Goal: Task Accomplishment & Management: Use online tool/utility

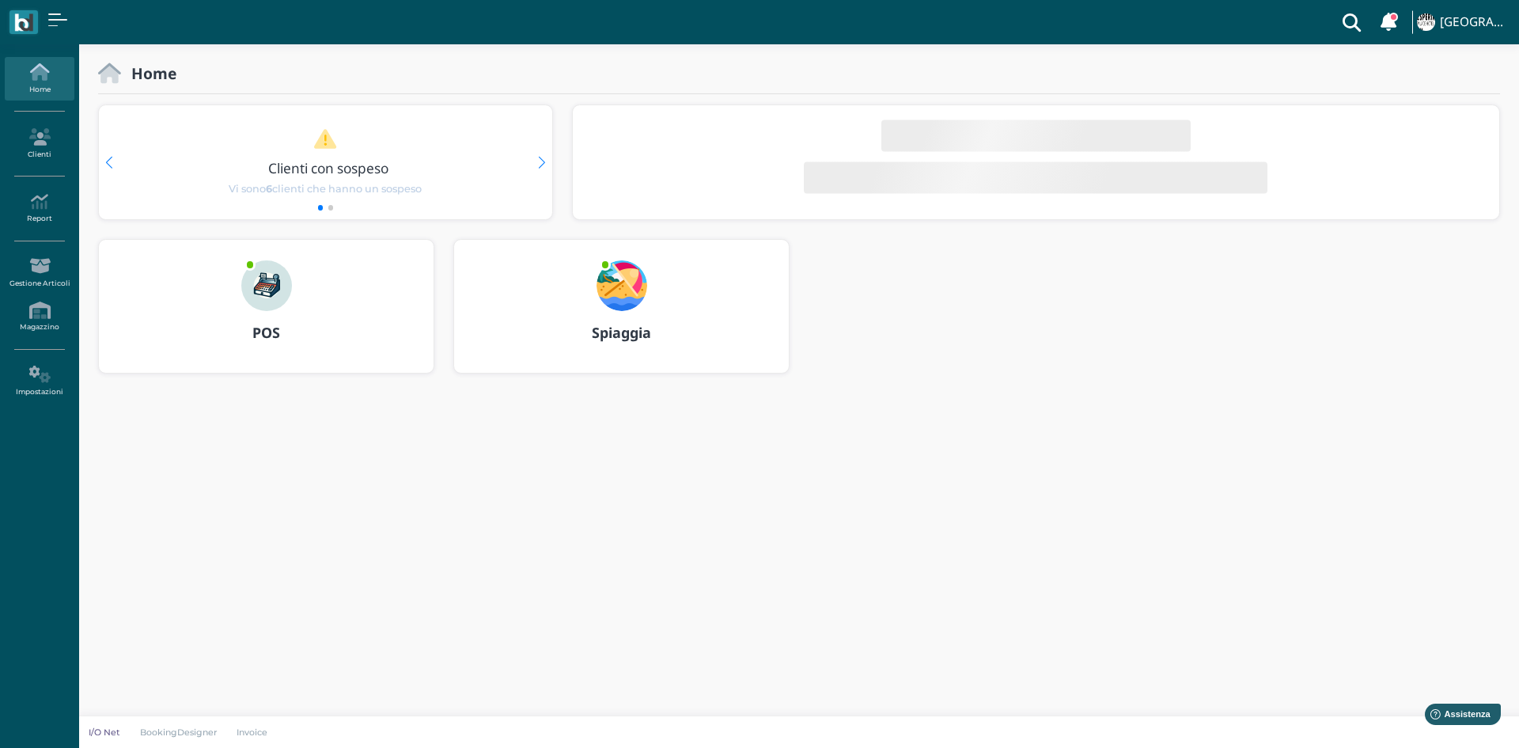
click at [610, 329] on b "Spiaggia" at bounding box center [621, 332] width 59 height 19
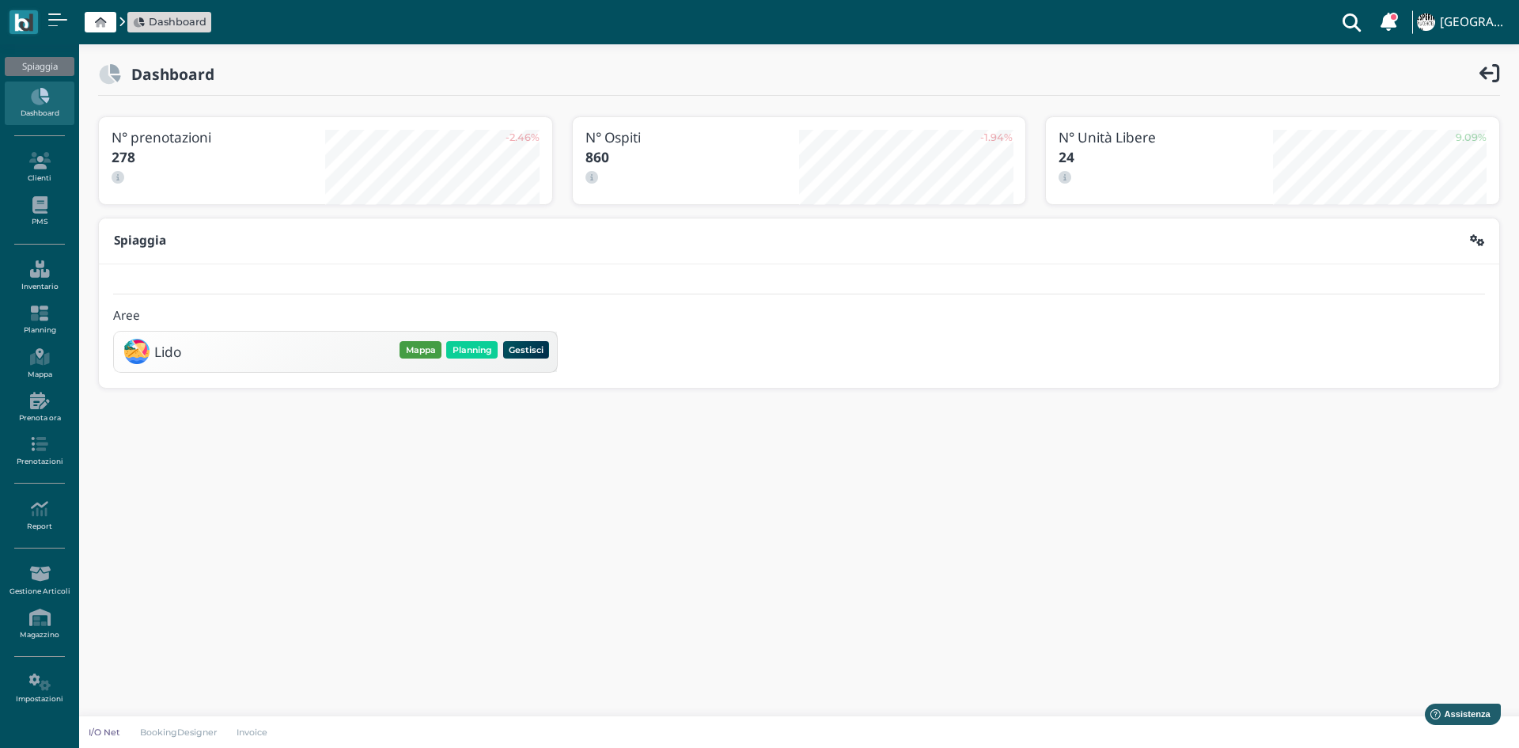
click at [419, 349] on button "Mappa" at bounding box center [421, 349] width 42 height 17
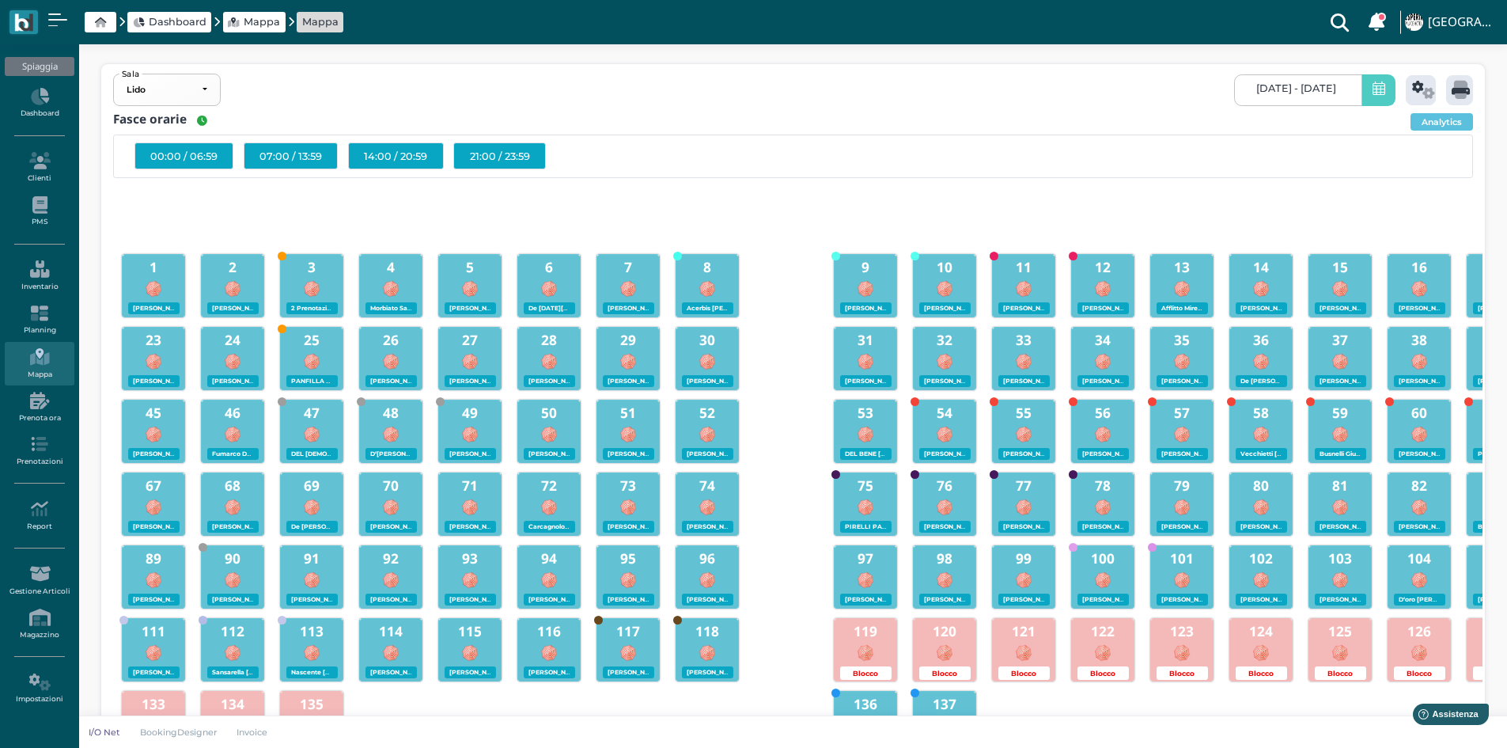
click at [1373, 87] on icon at bounding box center [1379, 89] width 13 height 17
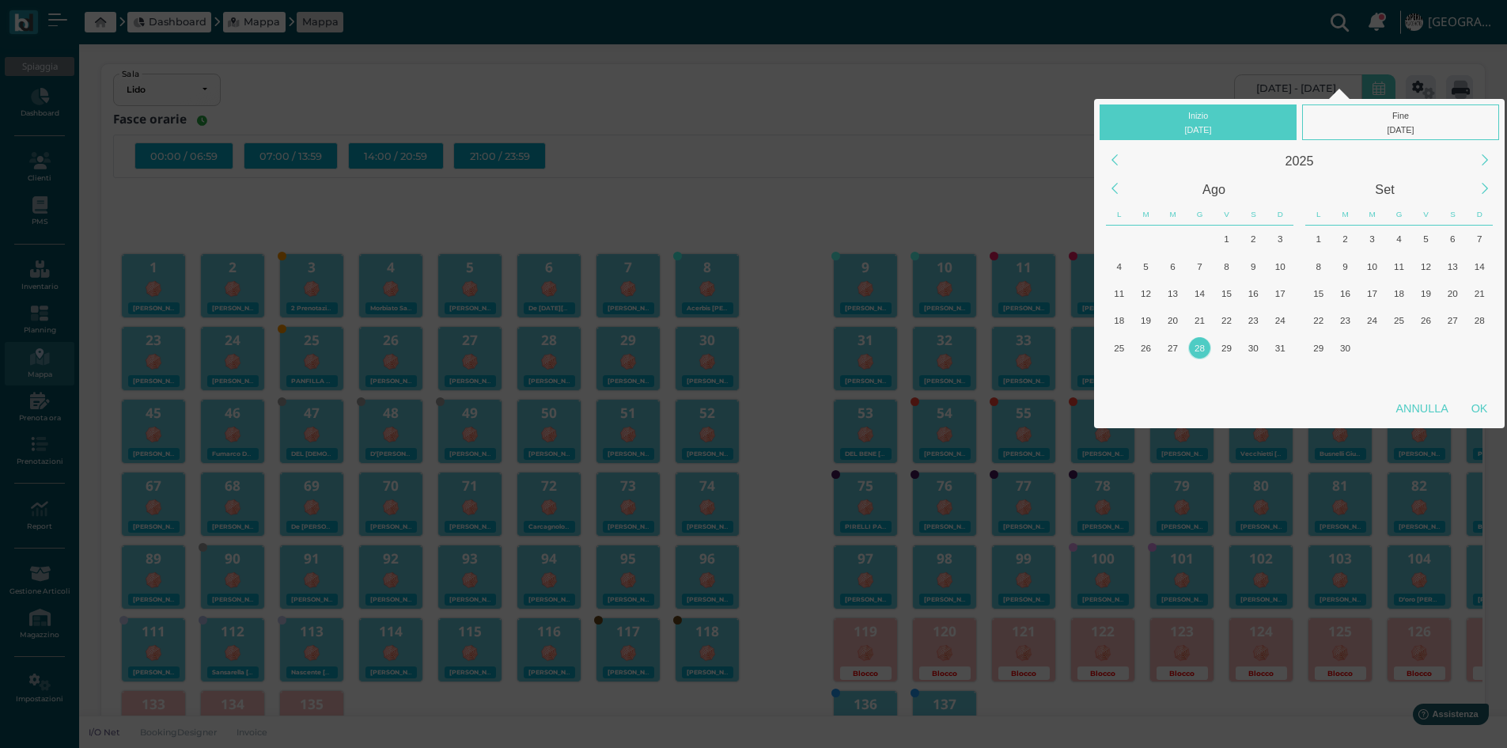
click at [1198, 346] on div "28" at bounding box center [1199, 347] width 21 height 21
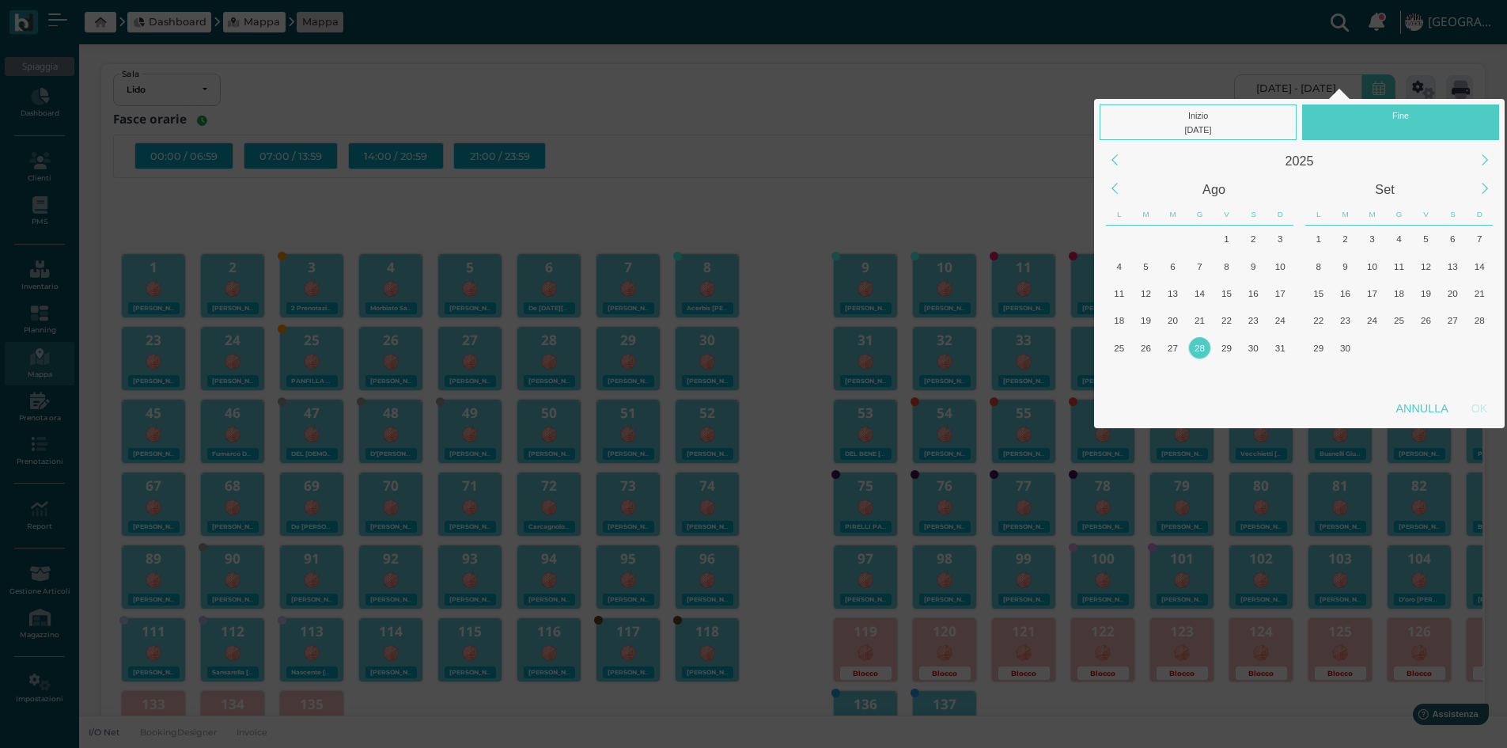
click at [1198, 346] on div "28" at bounding box center [1199, 347] width 21 height 21
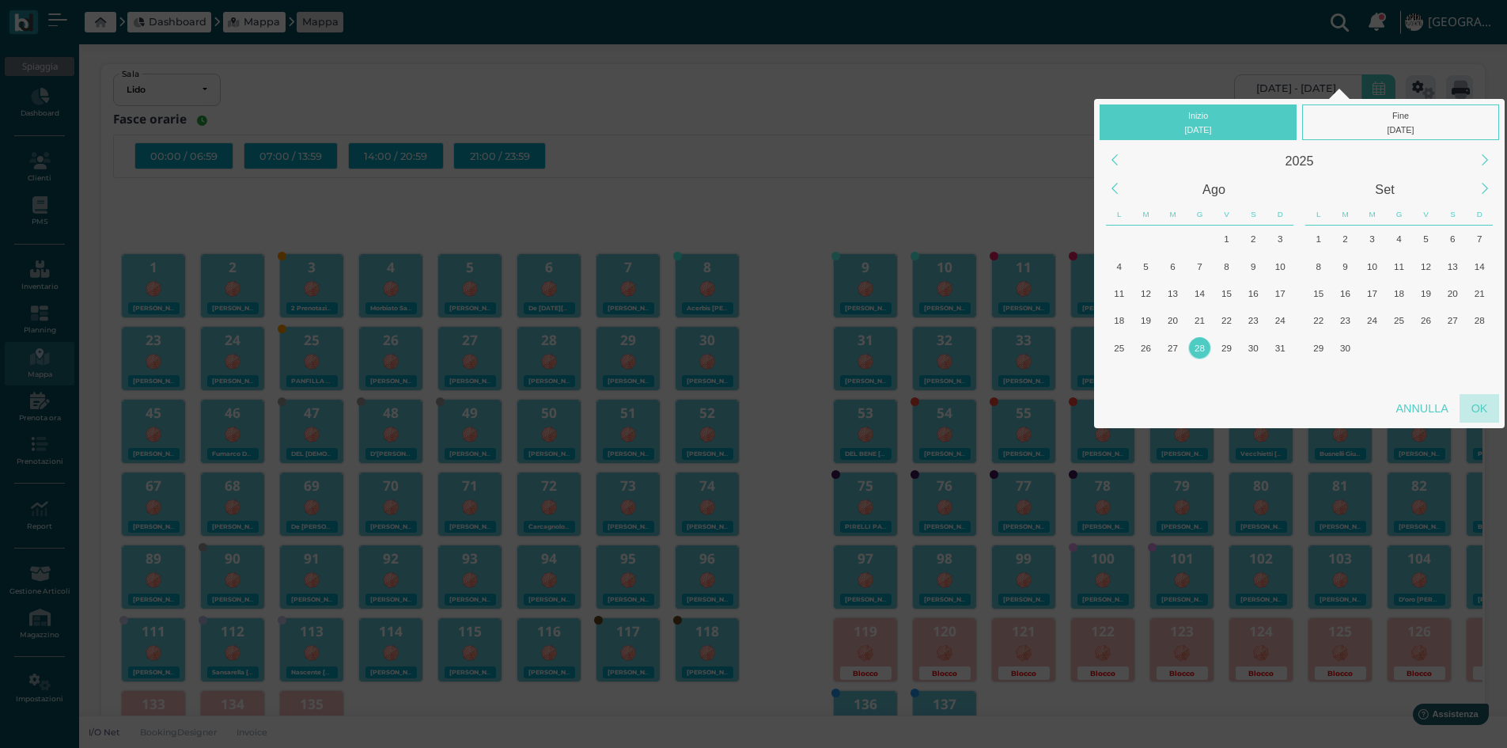
click at [1475, 407] on div "OK" at bounding box center [1480, 408] width 40 height 28
type input "28/08/2025 - 28/08/2025"
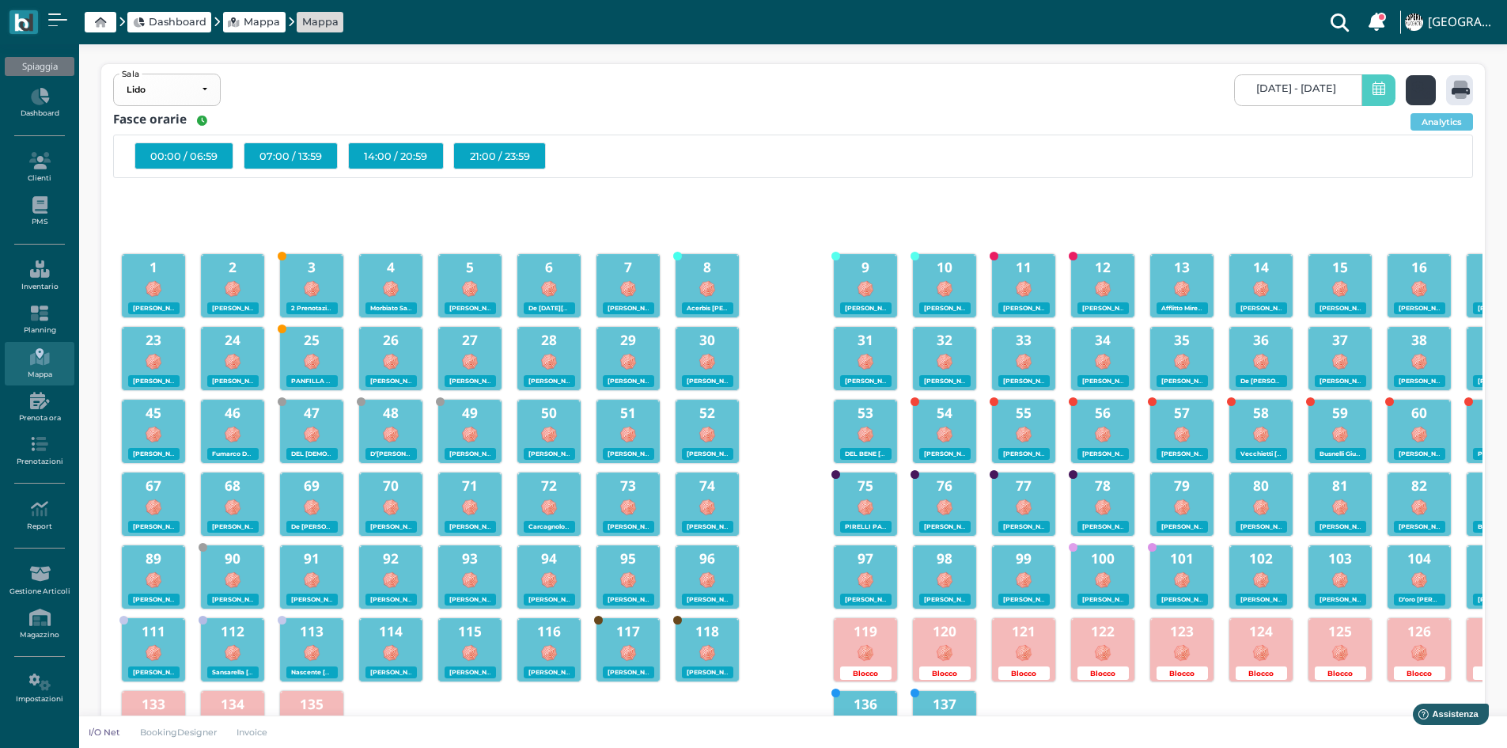
click at [1422, 85] on icon at bounding box center [1423, 90] width 23 height 18
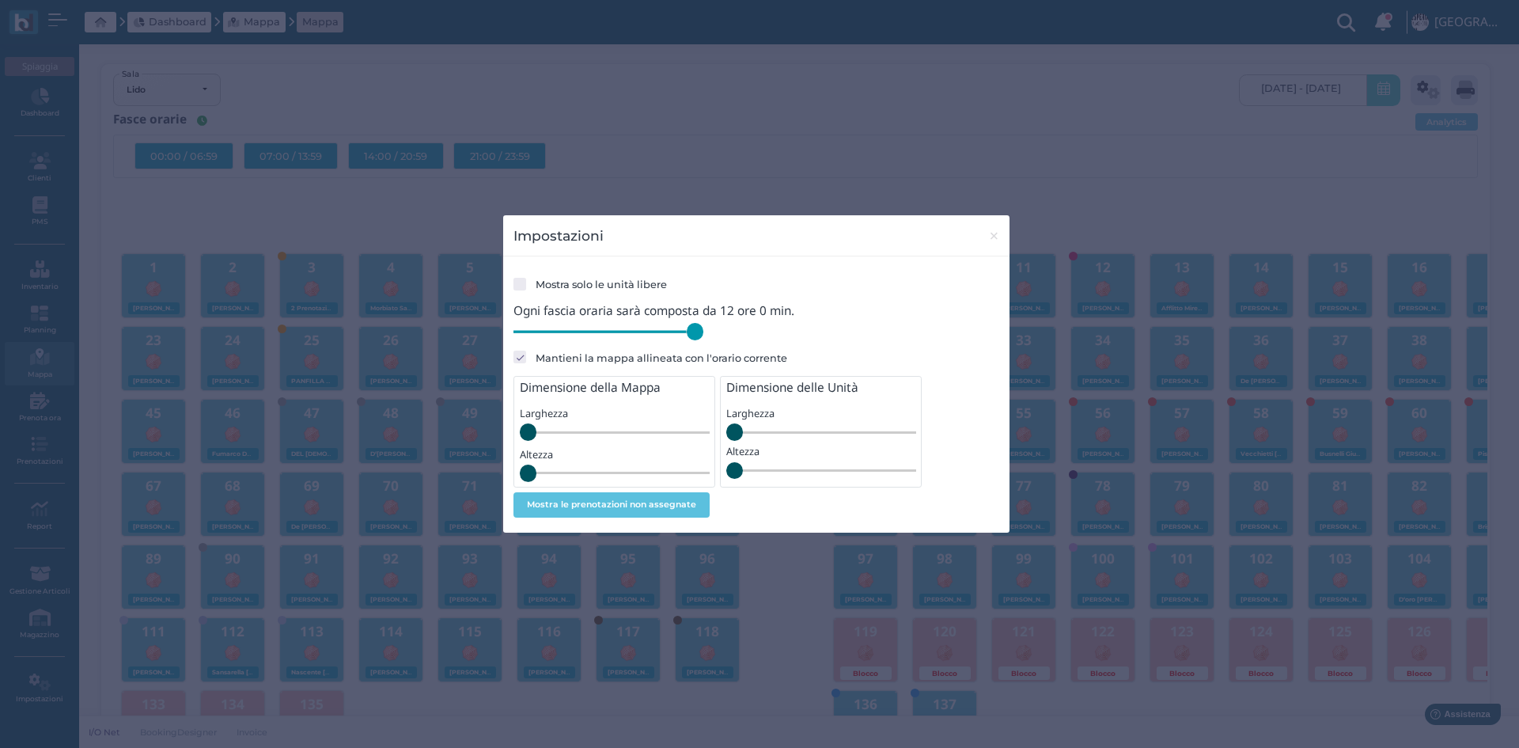
drag, startPoint x: 624, startPoint y: 339, endPoint x: 733, endPoint y: 347, distance: 108.7
type input "720"
click at [703, 340] on input "range" at bounding box center [608, 331] width 190 height 17
click at [998, 235] on span "×" at bounding box center [994, 235] width 12 height 21
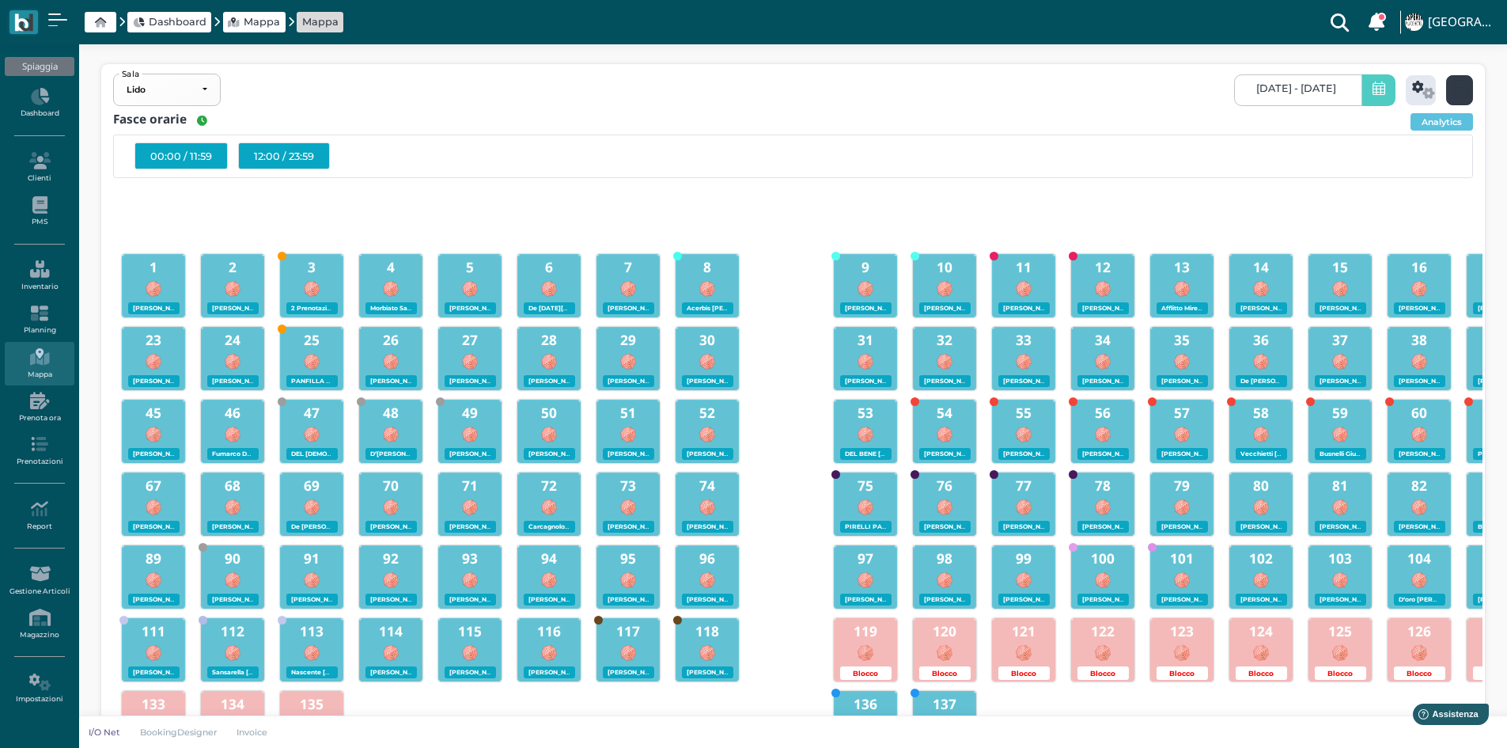
click at [1458, 88] on icon at bounding box center [1461, 90] width 18 height 18
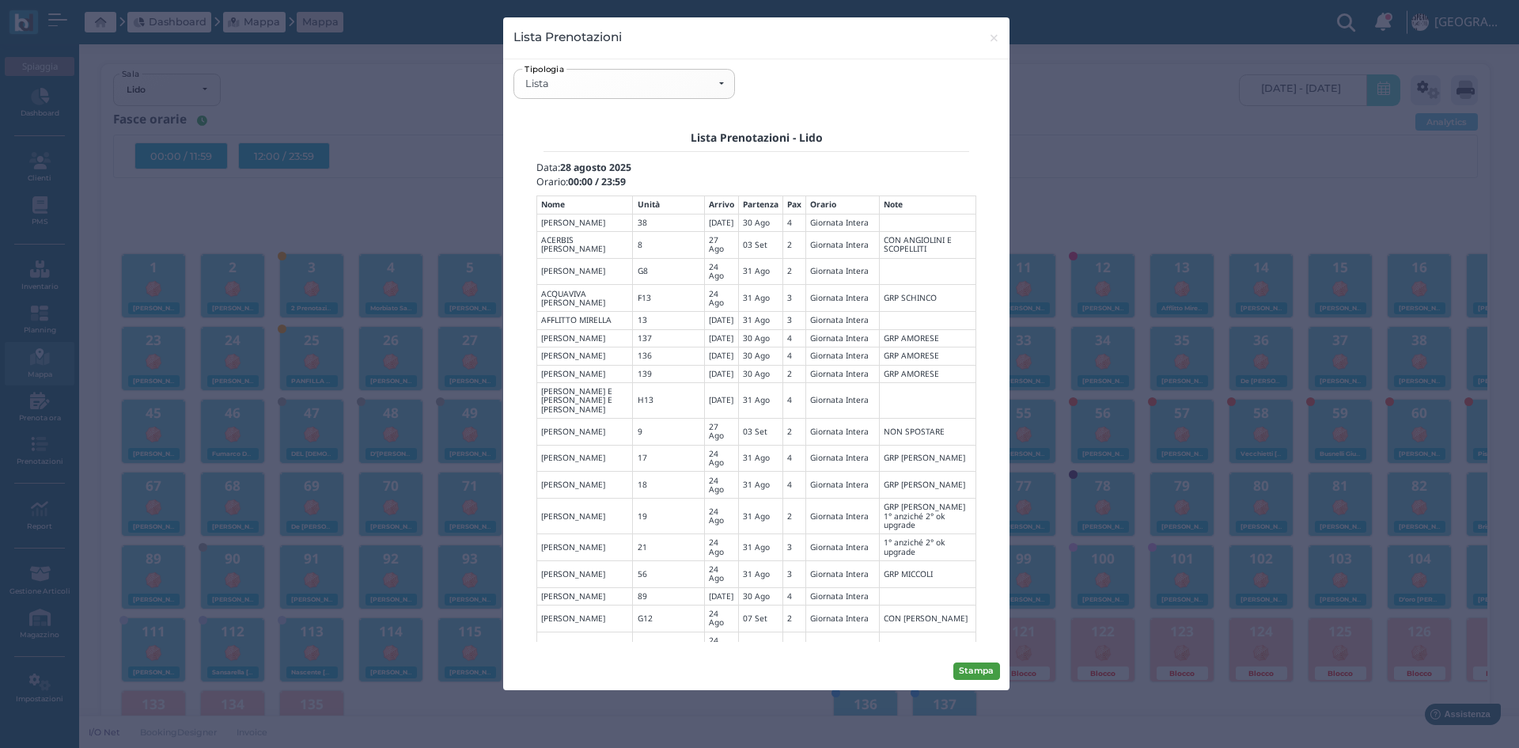
click at [983, 668] on button "Stampa" at bounding box center [976, 670] width 47 height 17
click at [723, 83] on div "Lista" at bounding box center [624, 84] width 199 height 13
click at [565, 189] on span "Mappa" at bounding box center [550, 195] width 46 height 17
select select "map"
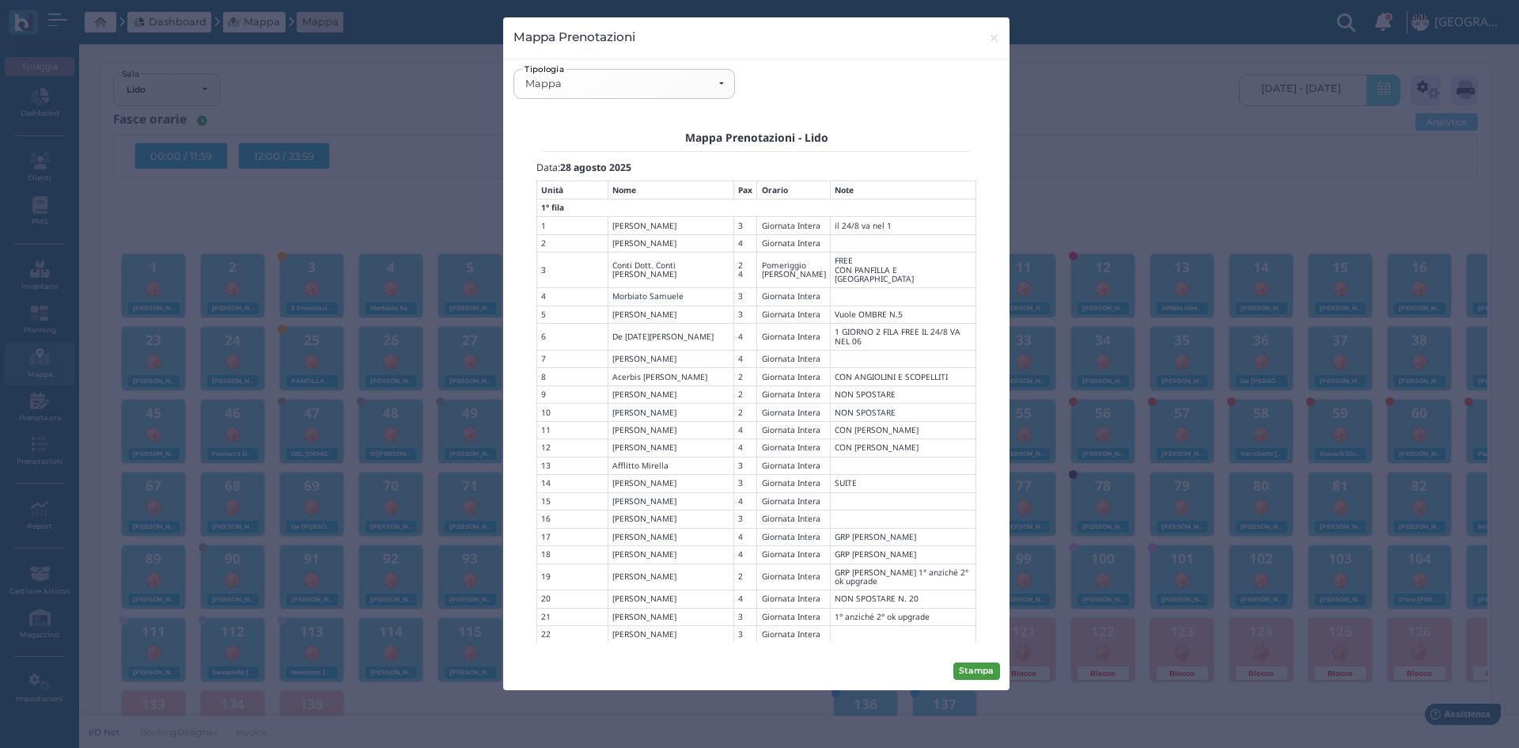
click at [983, 674] on button "Stampa" at bounding box center [976, 670] width 47 height 17
click at [994, 34] on span "×" at bounding box center [994, 38] width 12 height 21
